Goal: Task Accomplishment & Management: Manage account settings

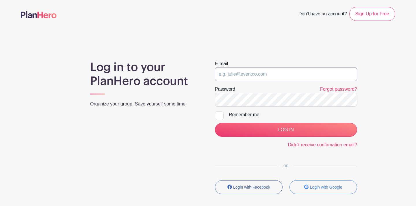
click at [256, 73] on input "email" at bounding box center [286, 74] width 142 height 14
type input "mweber@rlas-116.org"
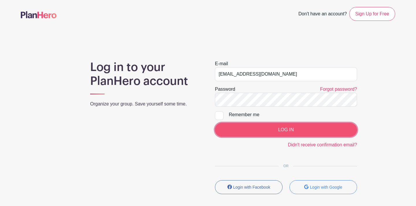
click at [280, 126] on input "LOG IN" at bounding box center [286, 130] width 142 height 14
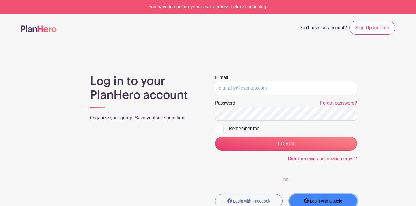
click at [341, 202] on small "Login with Google" at bounding box center [326, 200] width 32 height 5
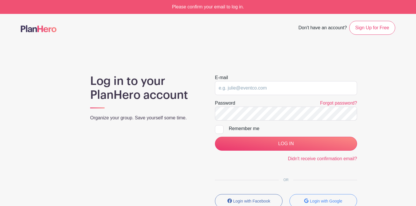
click at [270, 95] on form "E-mail Password Forgot password? Remember me LOG IN Didn't receive confirmation…" at bounding box center [286, 118] width 142 height 88
click at [268, 90] on input "email" at bounding box center [286, 88] width 142 height 14
type input "[EMAIL_ADDRESS][DOMAIN_NAME]"
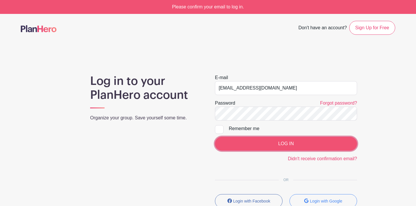
click at [284, 143] on input "LOG IN" at bounding box center [286, 143] width 142 height 14
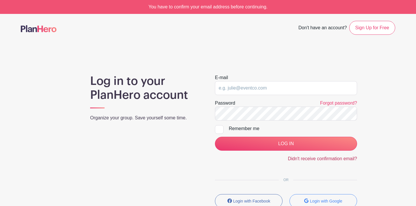
click at [304, 158] on link "Didn't receive confirmation email?" at bounding box center [322, 158] width 69 height 5
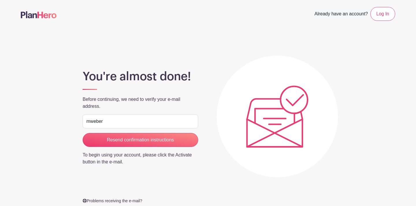
type input "[EMAIL_ADDRESS][DOMAIN_NAME]"
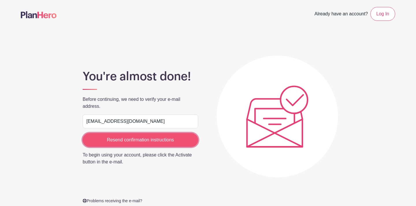
click at [136, 137] on input "Resend confirmation instructions" at bounding box center [141, 140] width 116 height 14
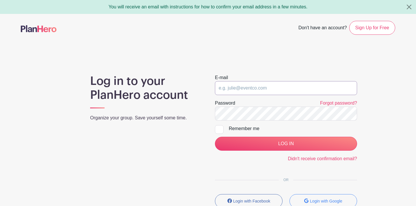
click at [294, 85] on input "email" at bounding box center [286, 88] width 142 height 14
click at [310, 90] on input "email" at bounding box center [286, 88] width 142 height 14
type input "mweber@rlas-116.org"
click at [296, 150] on form "E-mail mweber@rlas-116.org Password Forgot password? Remember me LOG IN Didn't …" at bounding box center [286, 118] width 142 height 88
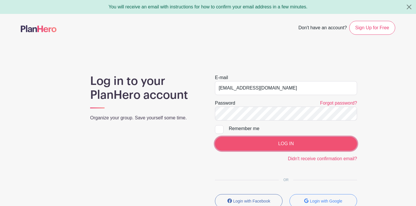
click at [295, 146] on input "LOG IN" at bounding box center [286, 143] width 142 height 14
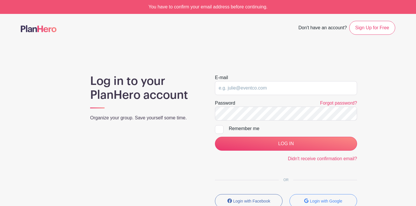
click at [241, 96] on form "E-mail Password Forgot password? Remember me LOG IN Didn't receive confirmation…" at bounding box center [286, 118] width 142 height 88
click at [239, 88] on input "email" at bounding box center [286, 88] width 142 height 14
type input "[EMAIL_ADDRESS][DOMAIN_NAME]"
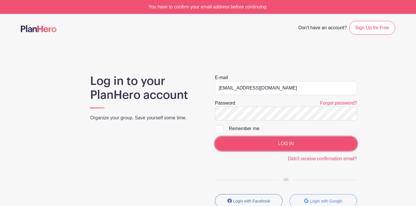
click at [270, 145] on input "LOG IN" at bounding box center [286, 143] width 142 height 14
